Goal: Information Seeking & Learning: Learn about a topic

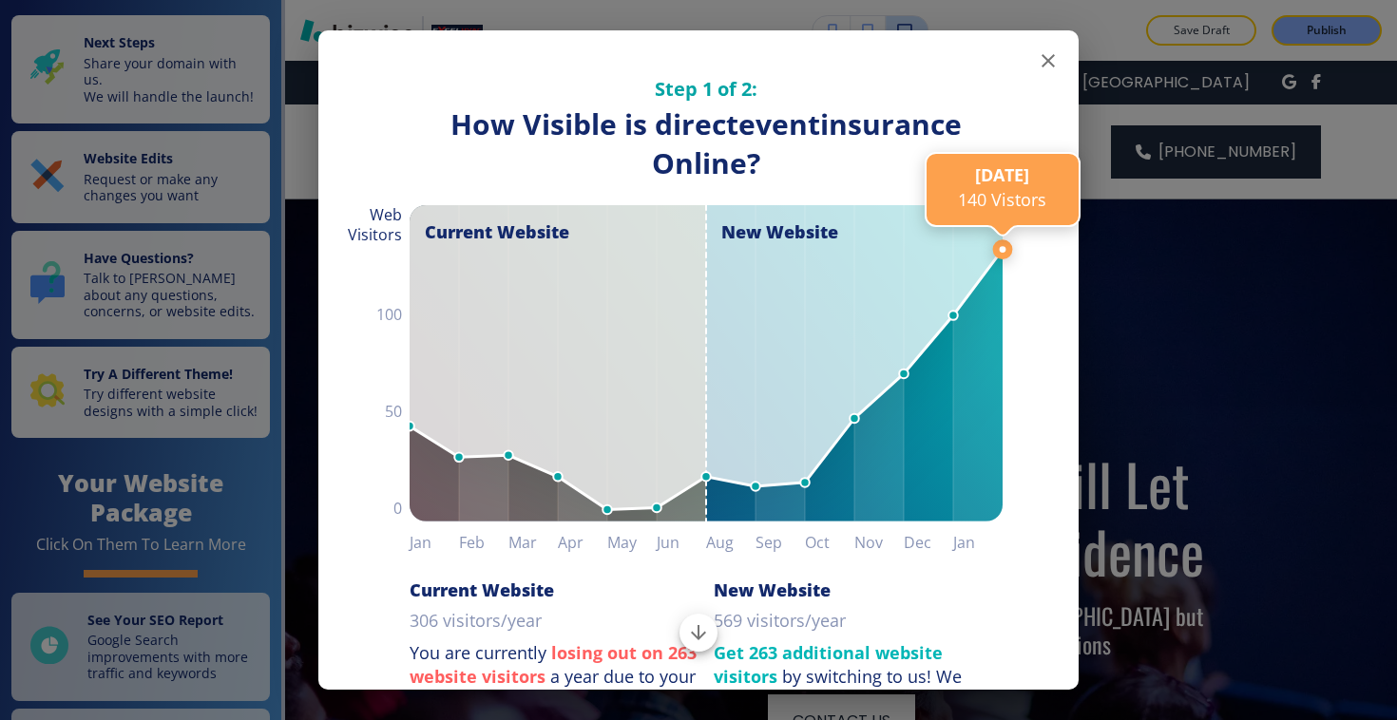
click at [1002, 61] on line at bounding box center [1002, 249] width 0 height 1646
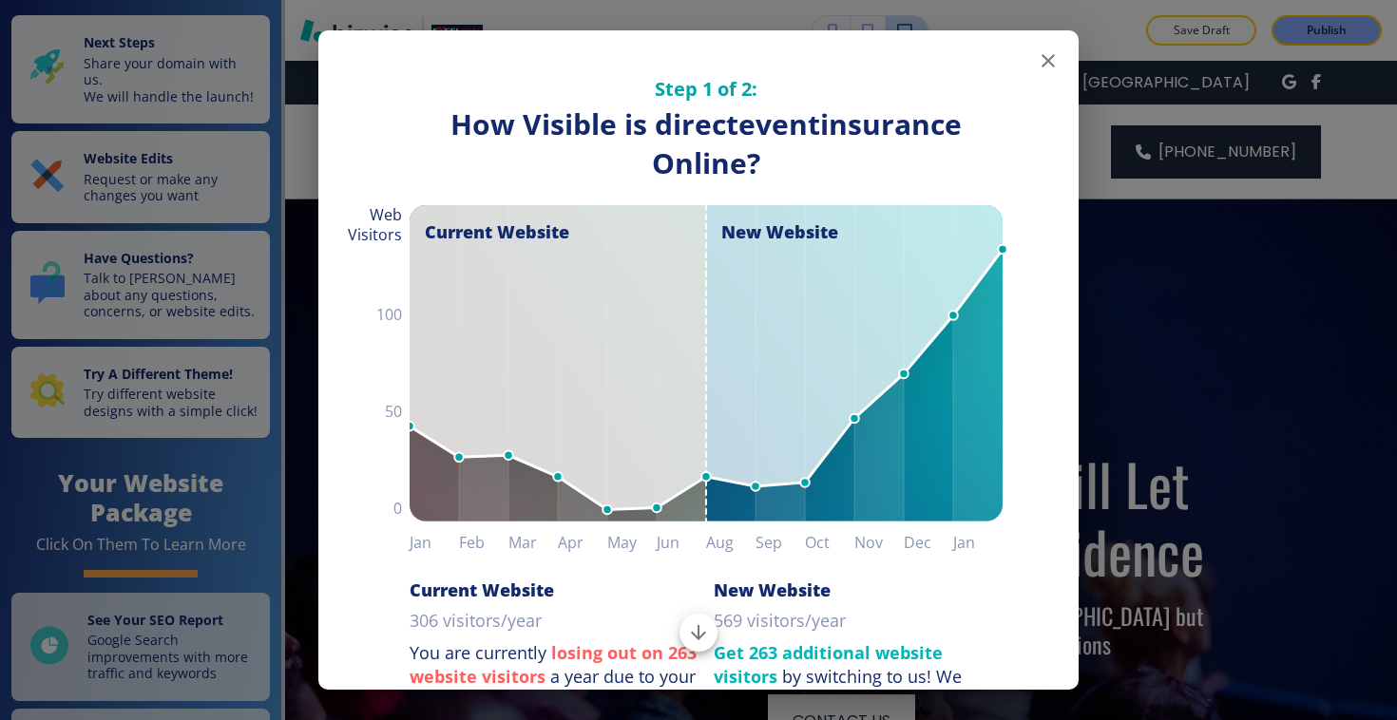
click at [1036, 61] on icon "button" at bounding box center [1047, 60] width 23 height 23
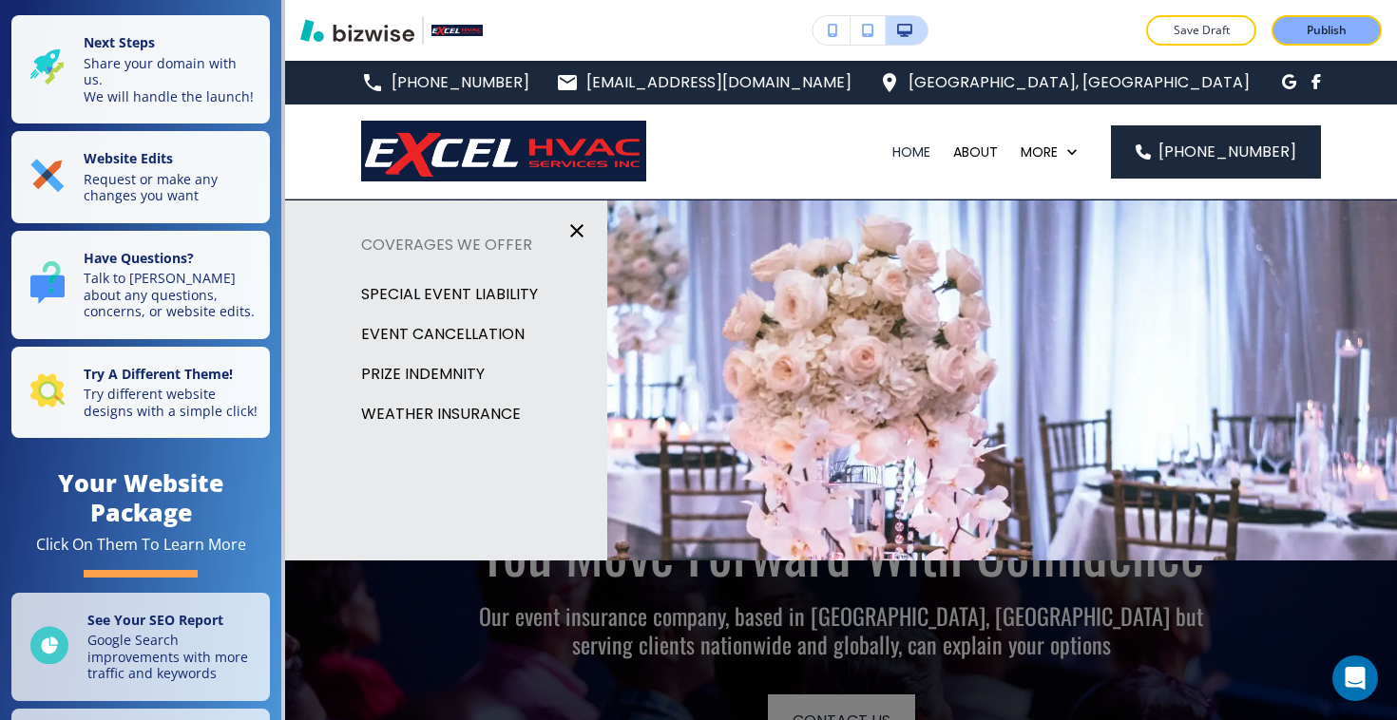
click at [433, 294] on p "SPECIAL EVENT LIABILITY" at bounding box center [449, 294] width 177 height 29
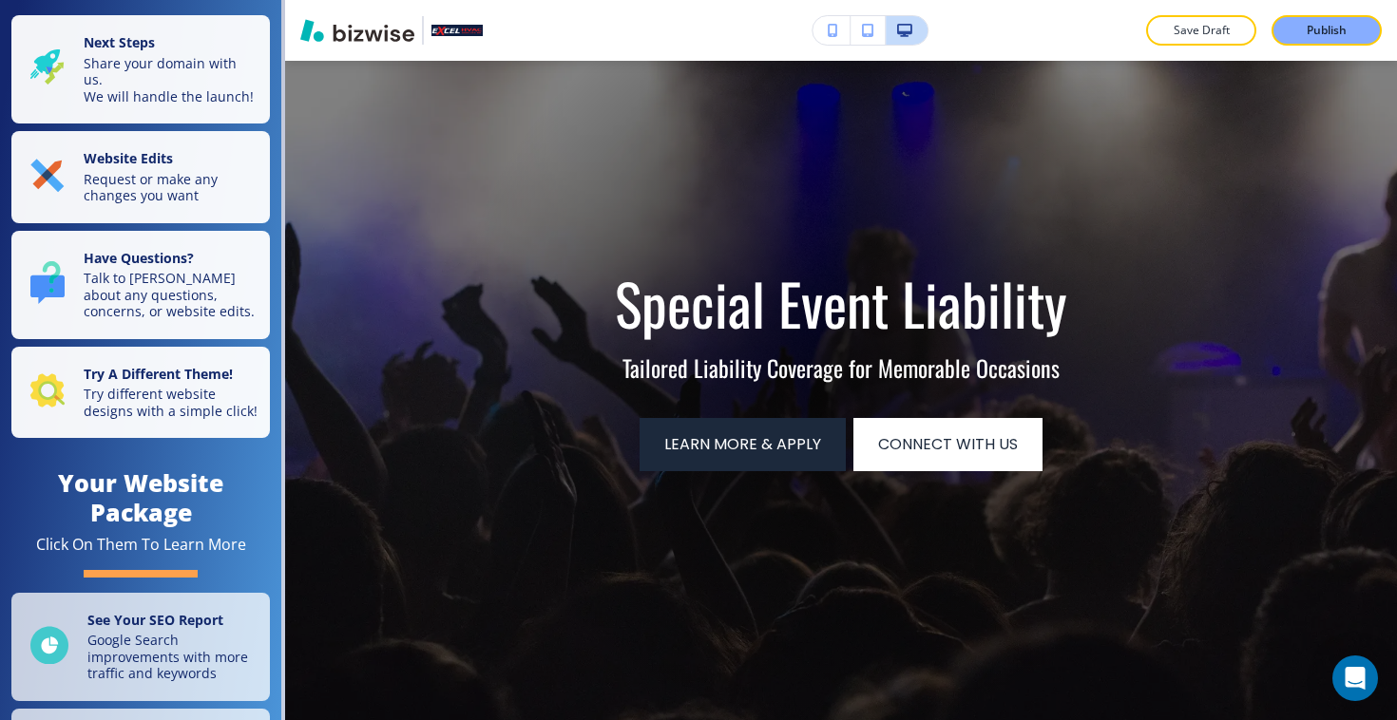
scroll to position [264, 0]
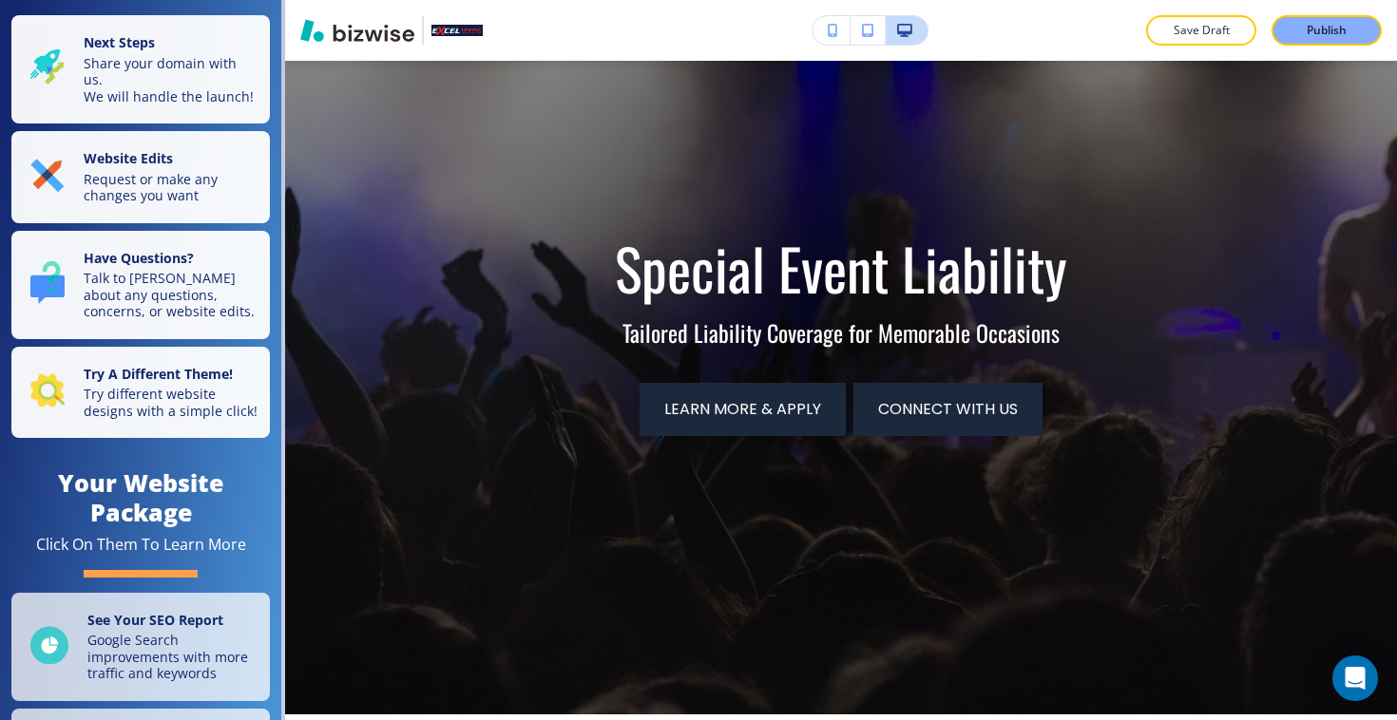
click at [917, 403] on span "Connect with Us" at bounding box center [948, 409] width 140 height 23
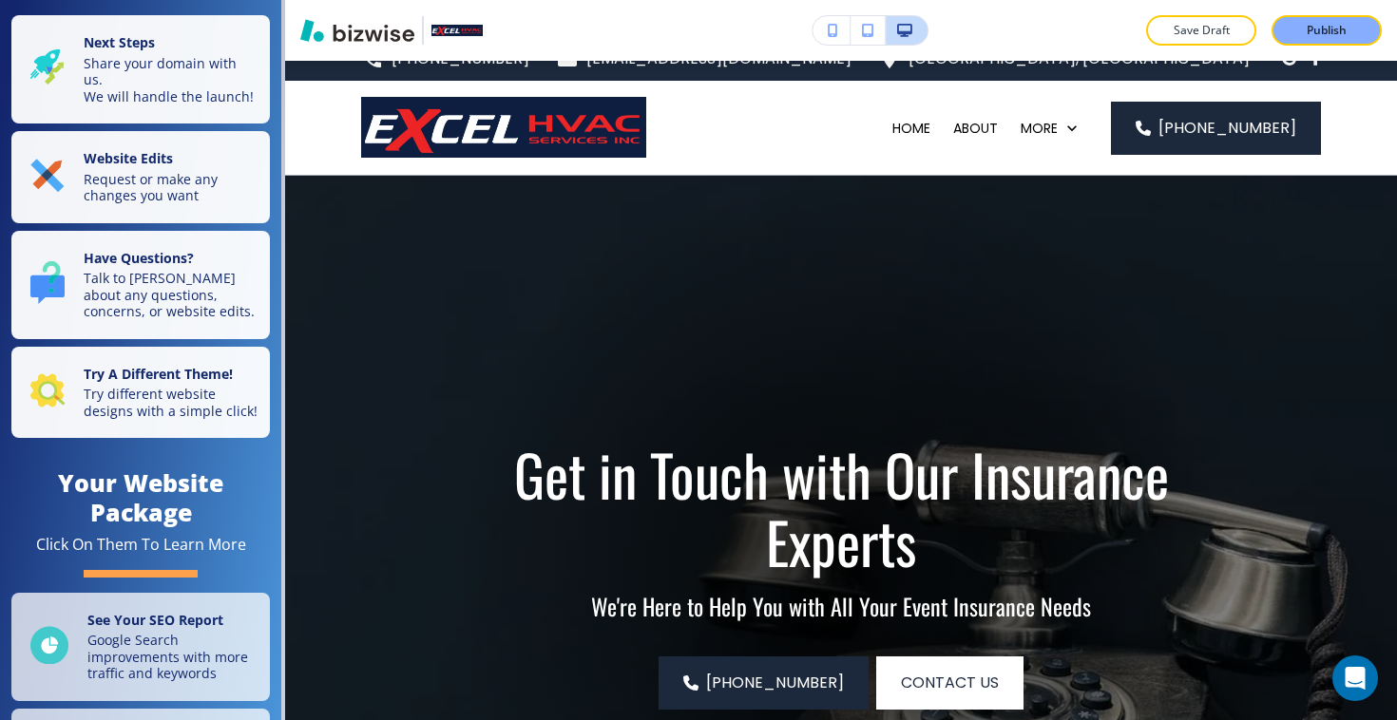
scroll to position [1, 0]
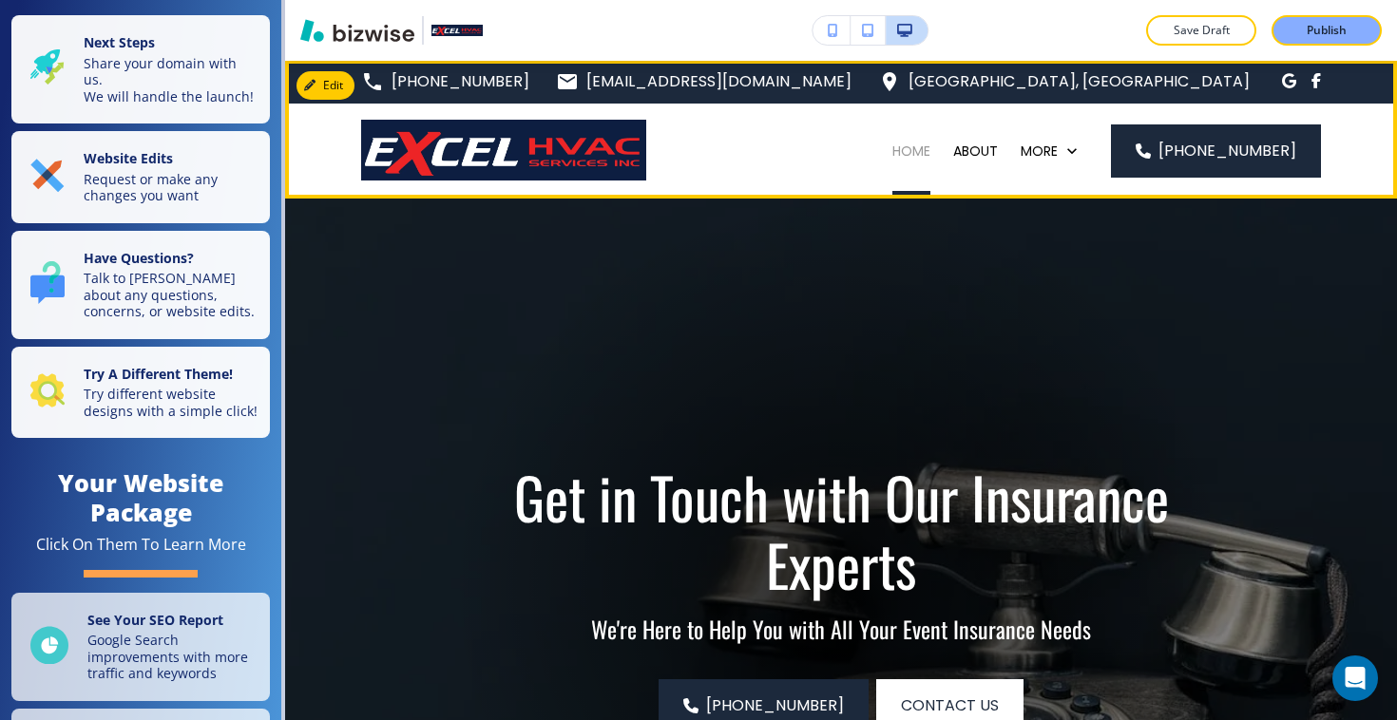
click at [892, 152] on p "HOME" at bounding box center [911, 151] width 38 height 19
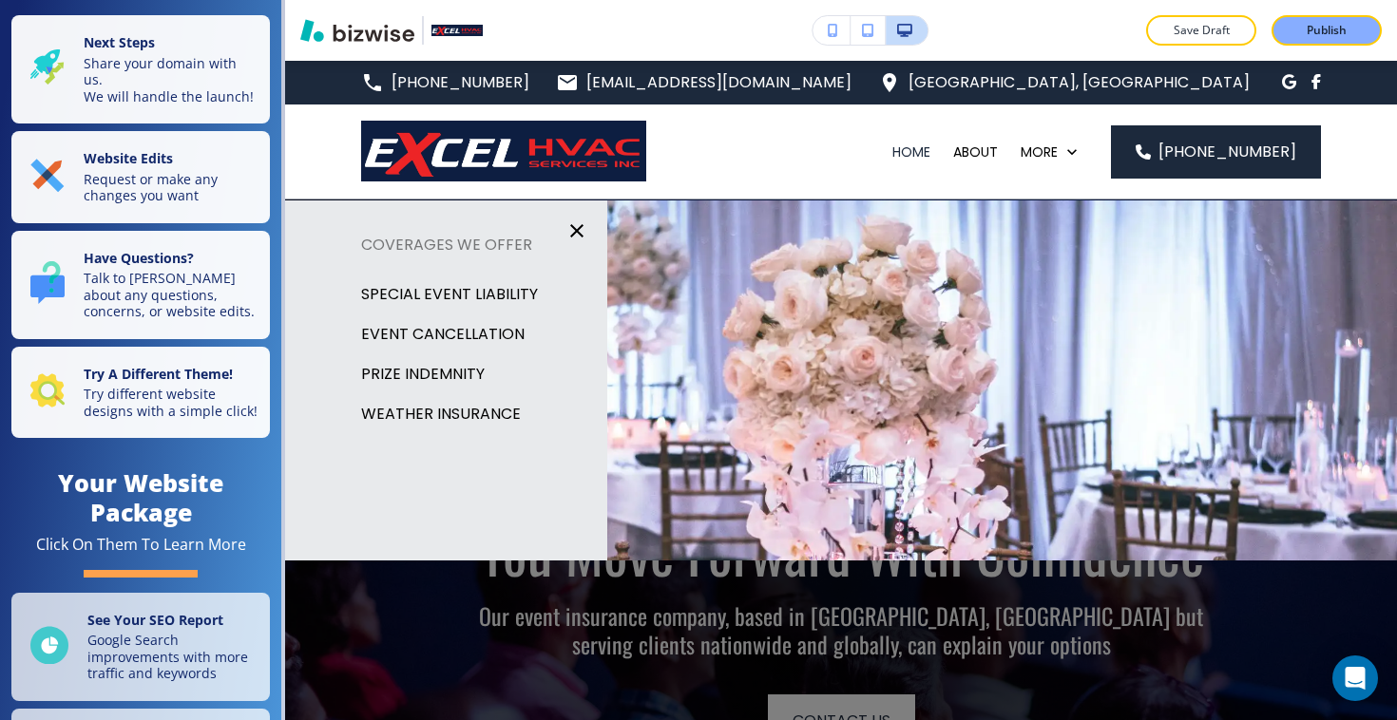
click at [443, 371] on p "PRIZE INDEMNITY" at bounding box center [423, 374] width 124 height 29
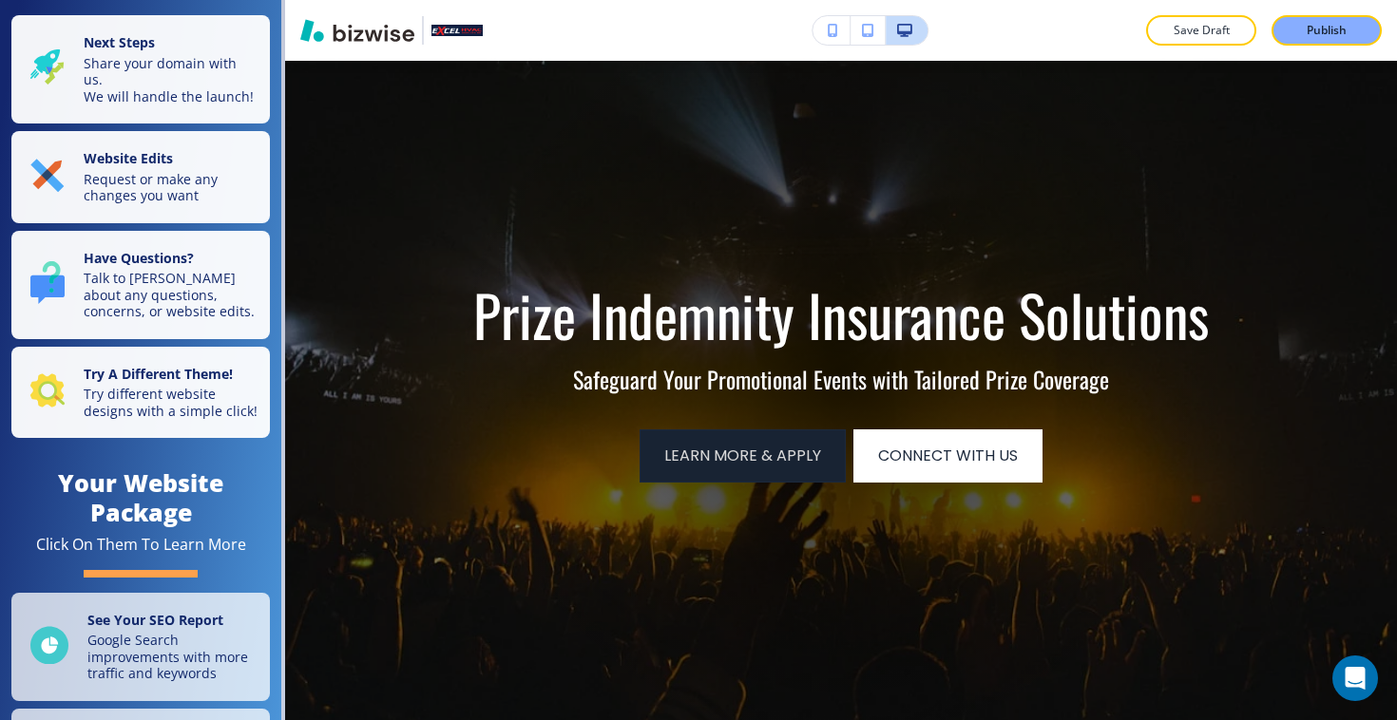
click at [693, 465] on button "Learn more & apply" at bounding box center [742, 455] width 206 height 53
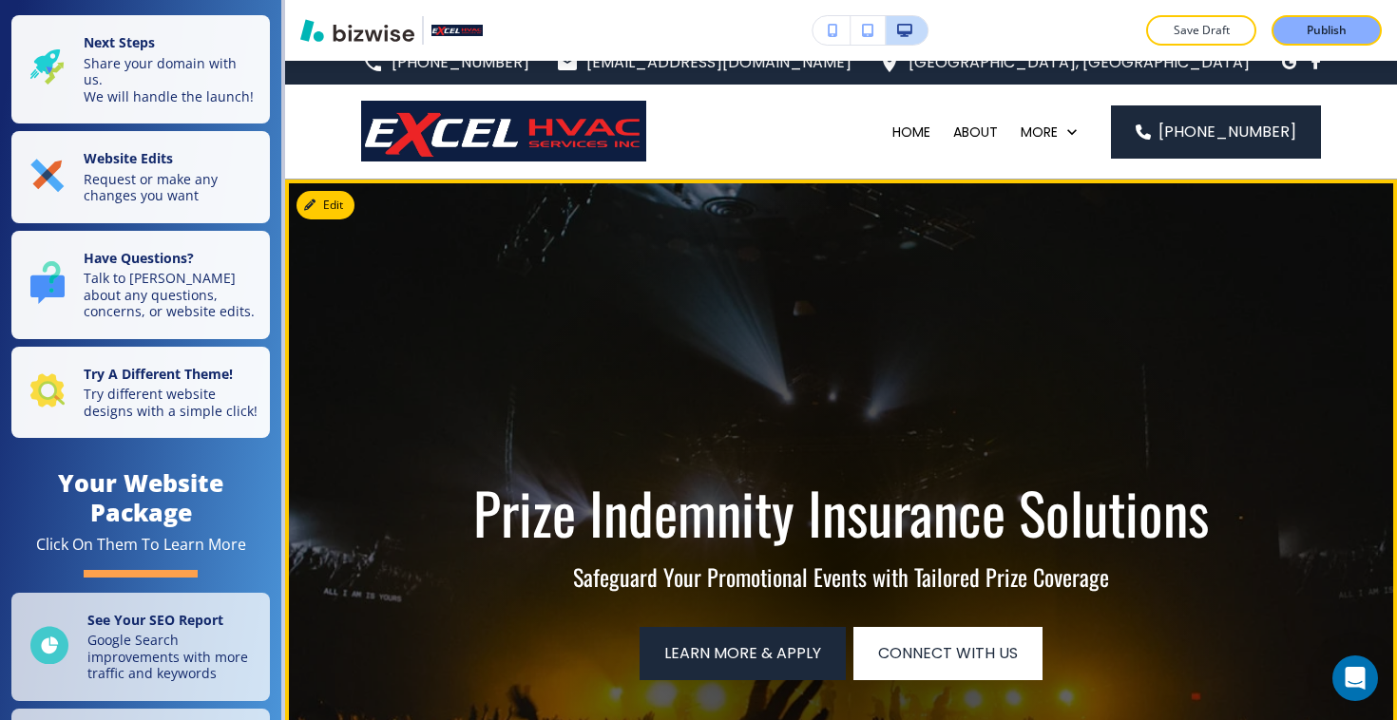
scroll to position [21, 0]
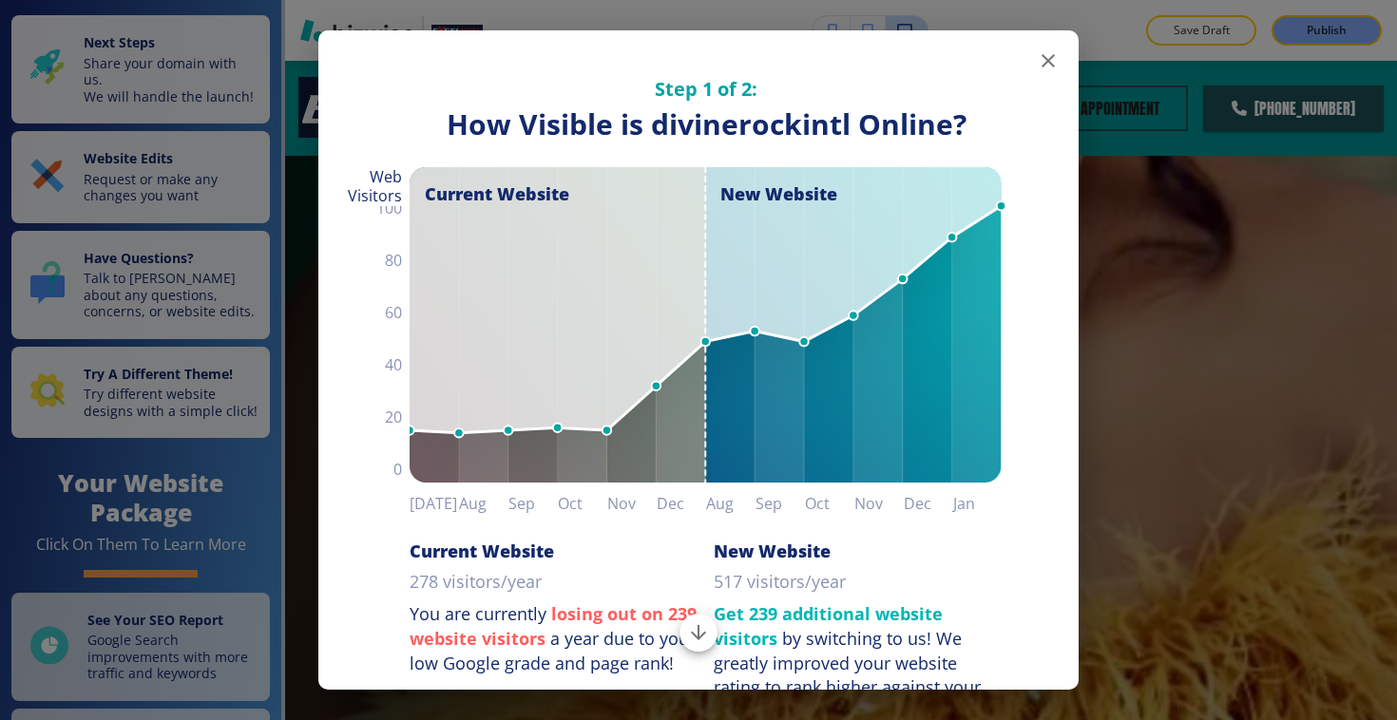
click at [1043, 66] on icon "button" at bounding box center [1047, 60] width 23 height 23
